Goal: Transaction & Acquisition: Purchase product/service

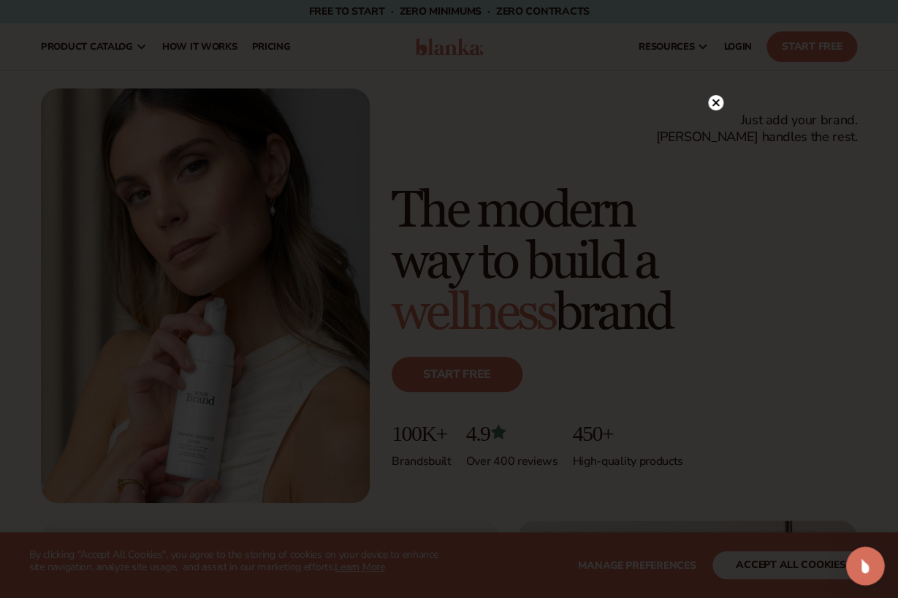
click at [855, 569] on div "Open Intercom Messenger" at bounding box center [865, 566] width 39 height 39
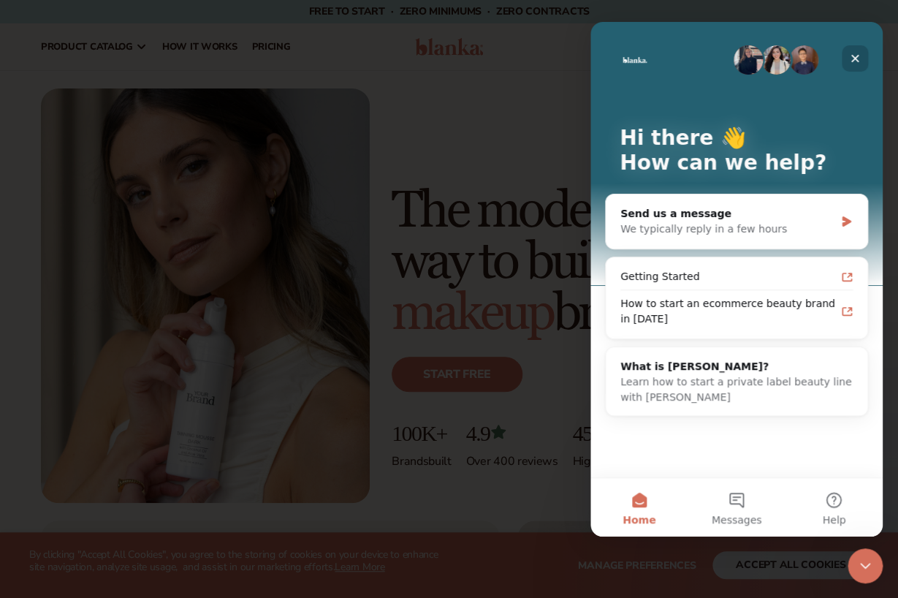
click at [862, 60] on div "Close" at bounding box center [855, 58] width 26 height 26
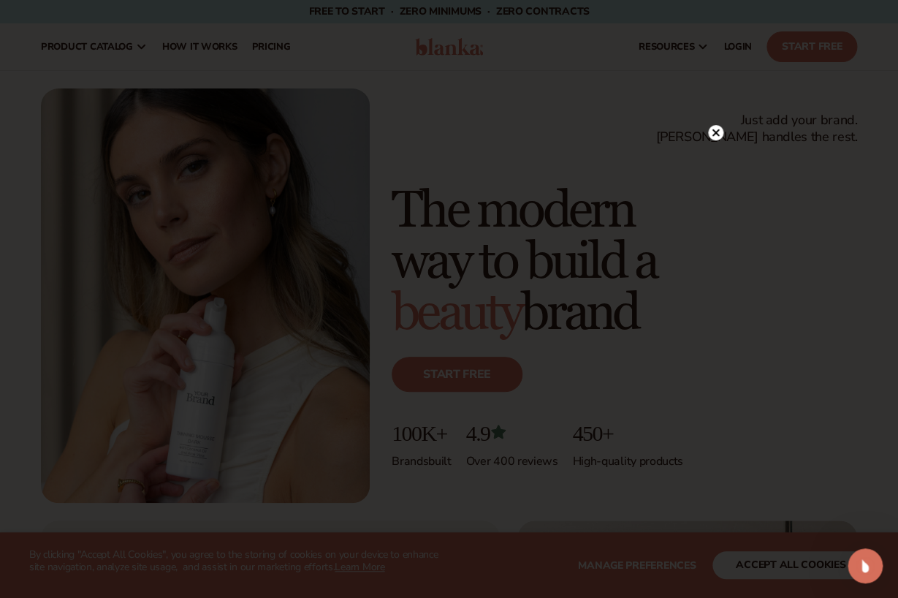
click at [713, 132] on circle at bounding box center [715, 132] width 15 height 15
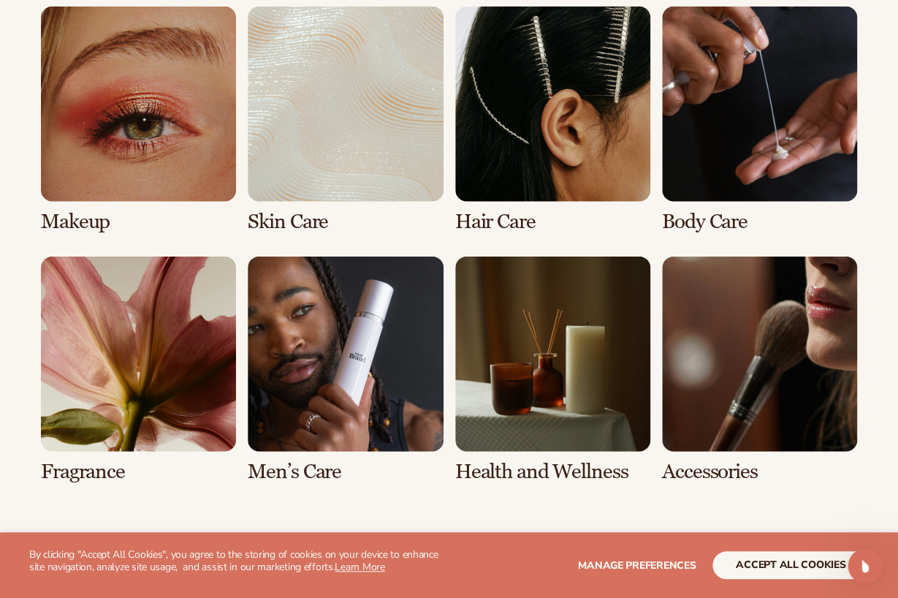
scroll to position [2734, 0]
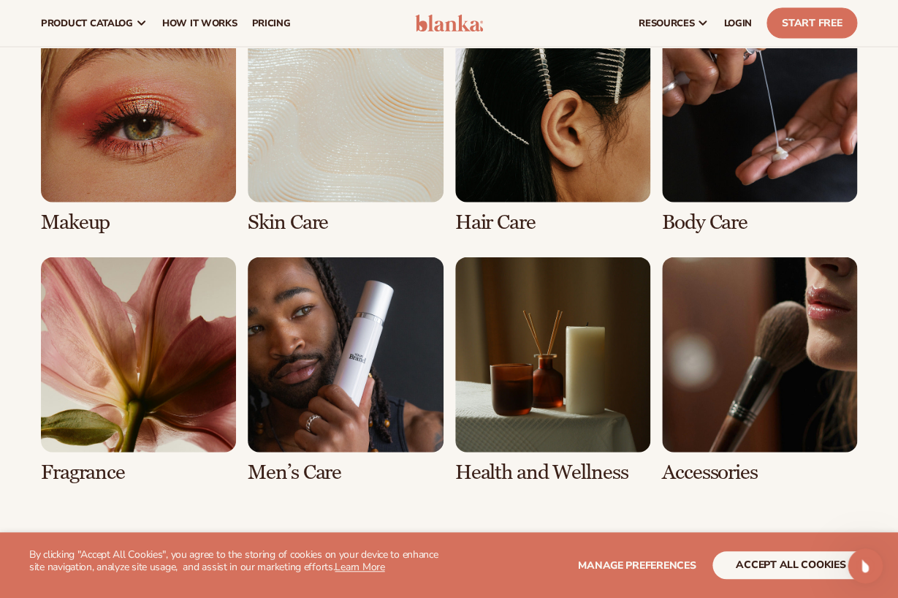
click at [297, 157] on link "2 / 8" at bounding box center [345, 120] width 195 height 227
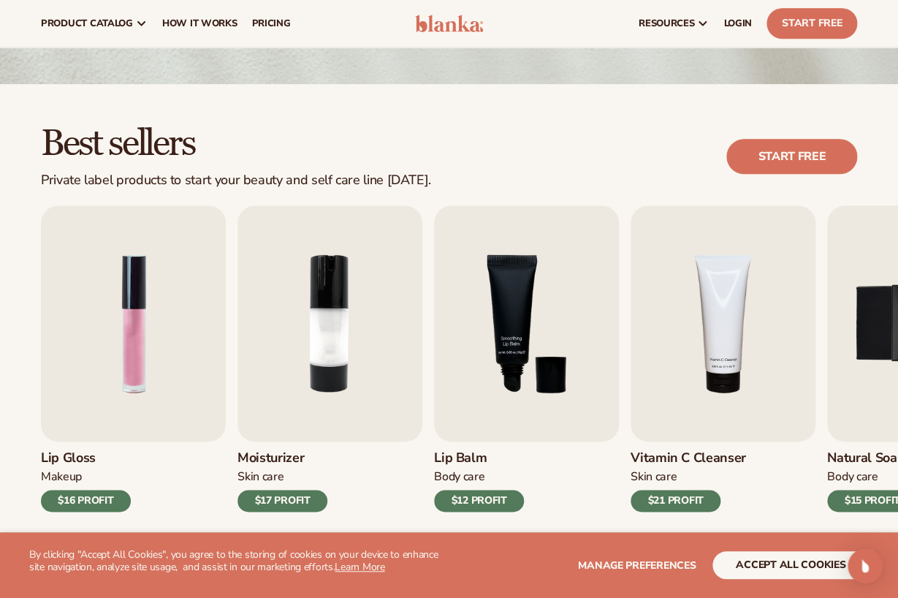
scroll to position [309, 0]
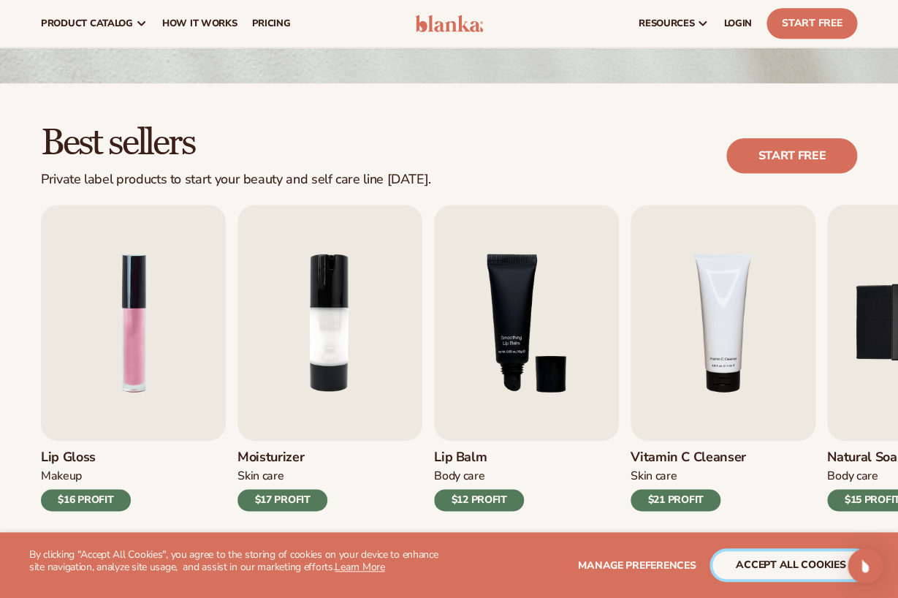
click at [754, 564] on button "accept all cookies" at bounding box center [791, 565] width 156 height 28
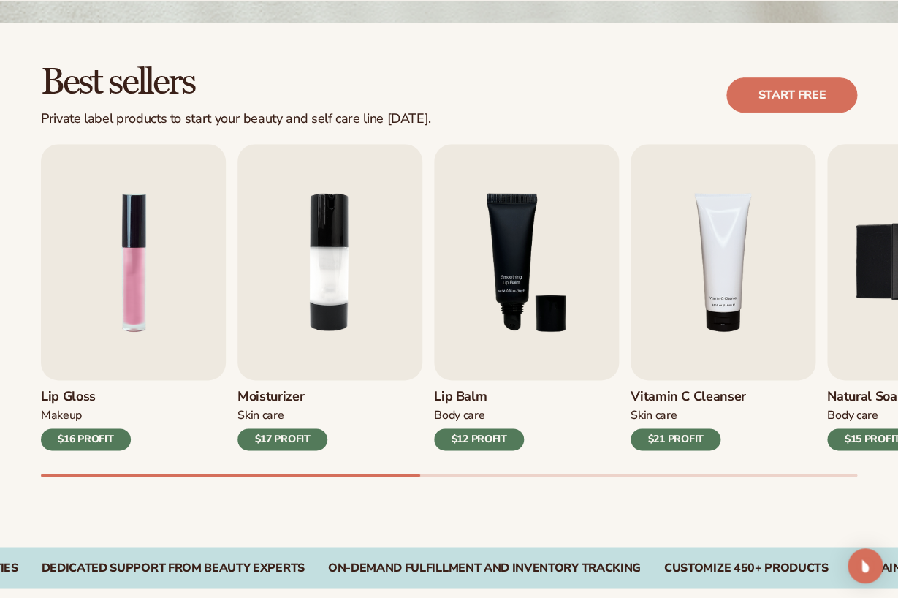
scroll to position [380, 0]
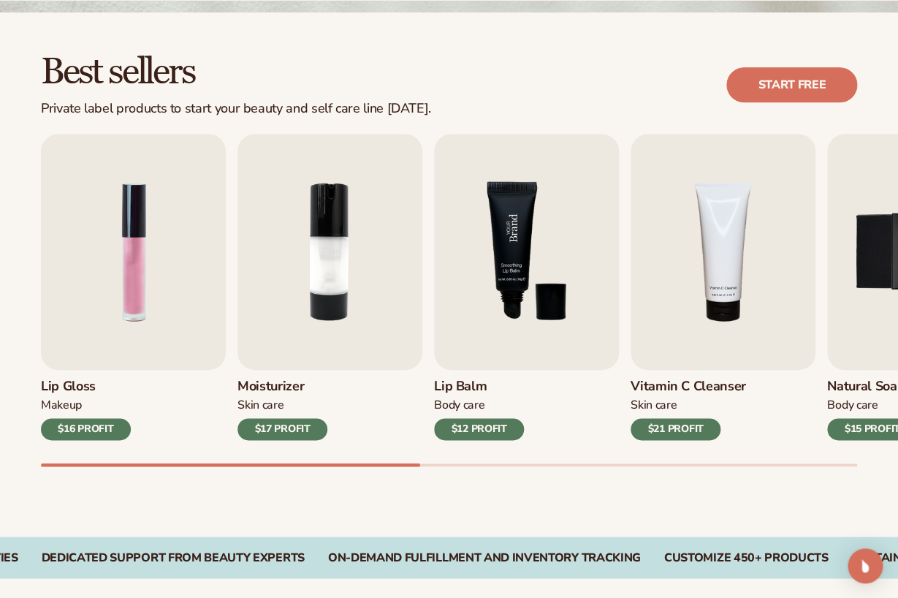
click at [508, 246] on img "3 / 9" at bounding box center [526, 252] width 185 height 236
click at [501, 297] on img "3 / 9" at bounding box center [526, 252] width 185 height 236
click at [363, 258] on img "2 / 9" at bounding box center [330, 252] width 185 height 236
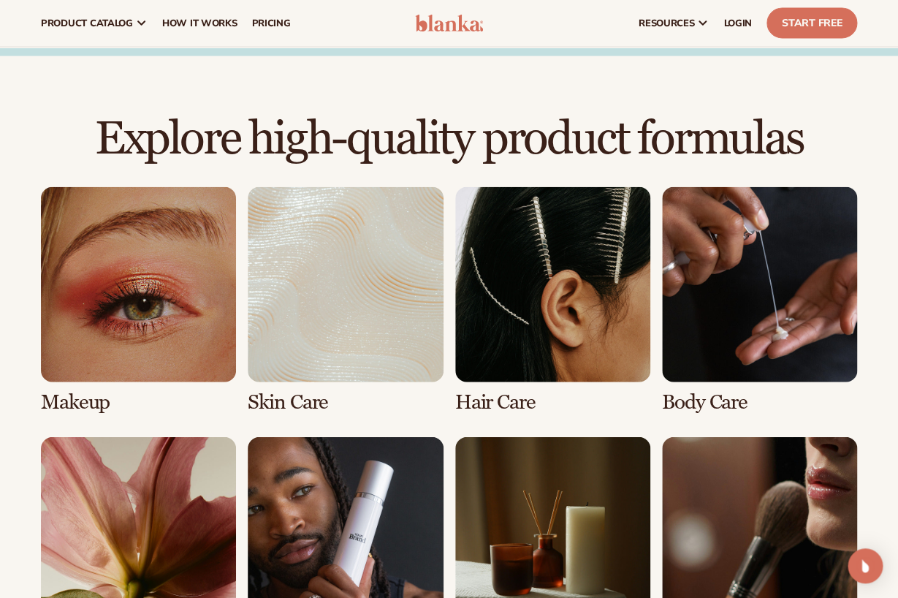
scroll to position [862, 0]
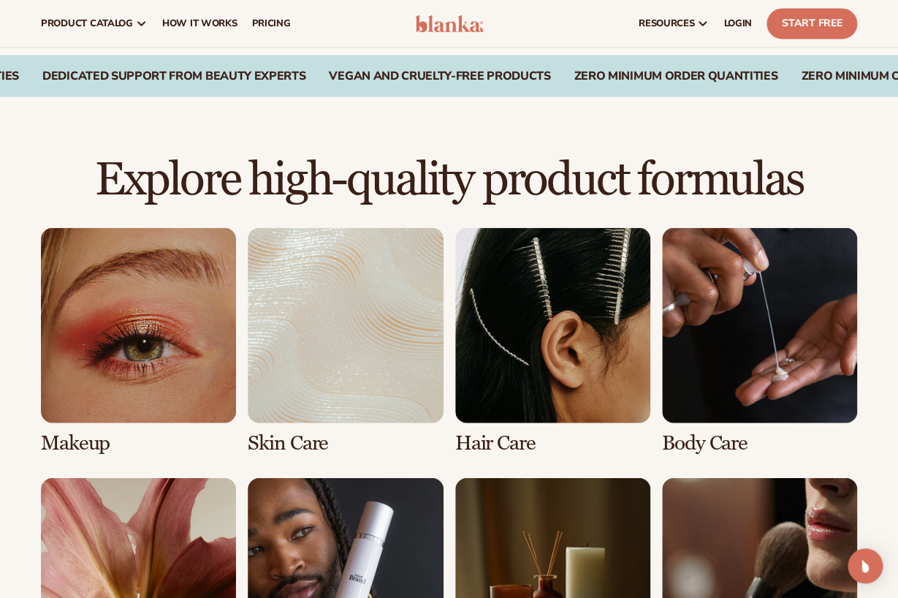
click at [801, 359] on link "4 / 8" at bounding box center [759, 340] width 195 height 227
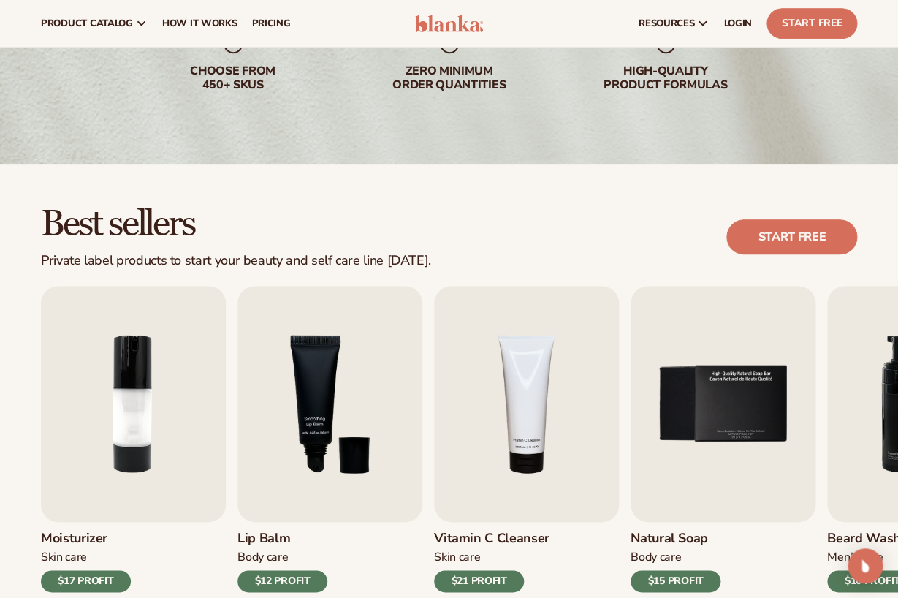
scroll to position [0, 0]
